Goal: Find specific page/section: Find specific page/section

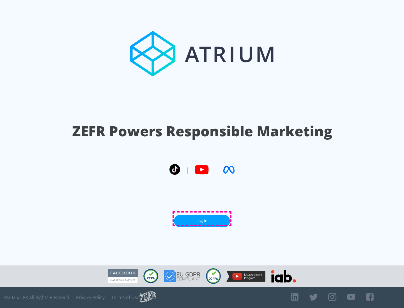
click at [202, 219] on link "Log In" at bounding box center [202, 221] width 56 height 13
